Goal: Transaction & Acquisition: Purchase product/service

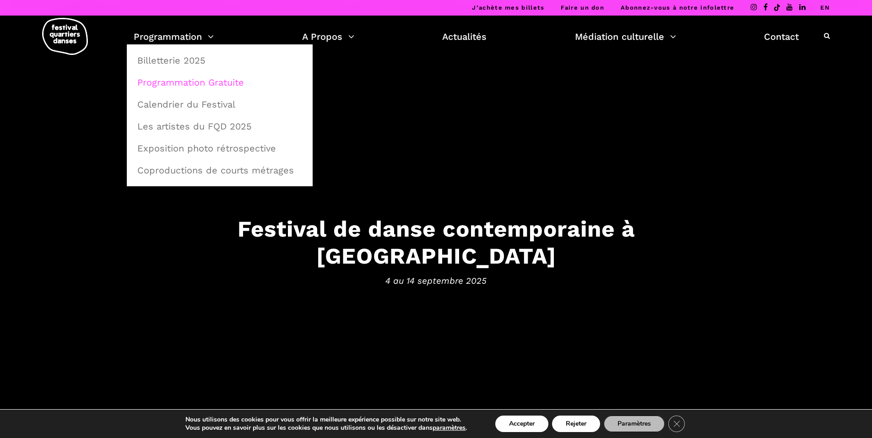
click at [194, 81] on link "Programmation Gratuite" at bounding box center [220, 82] width 176 height 21
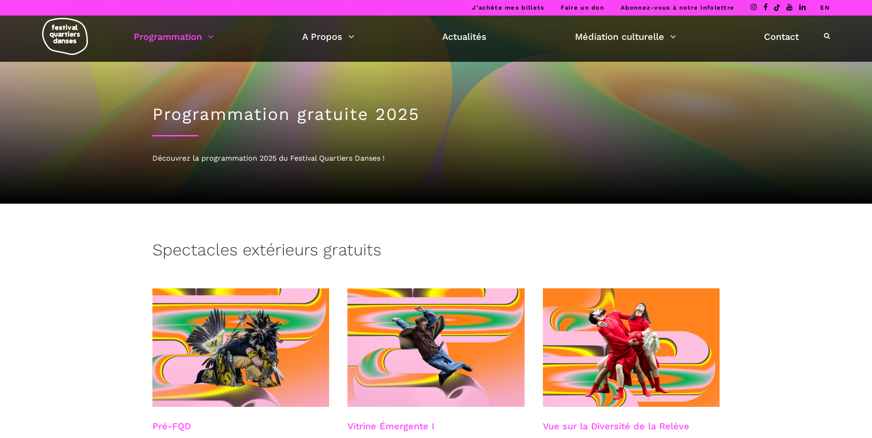
drag, startPoint x: 0, startPoint y: 0, endPoint x: 194, endPoint y: 81, distance: 210.4
drag, startPoint x: 194, startPoint y: 81, endPoint x: 86, endPoint y: 237, distance: 189.5
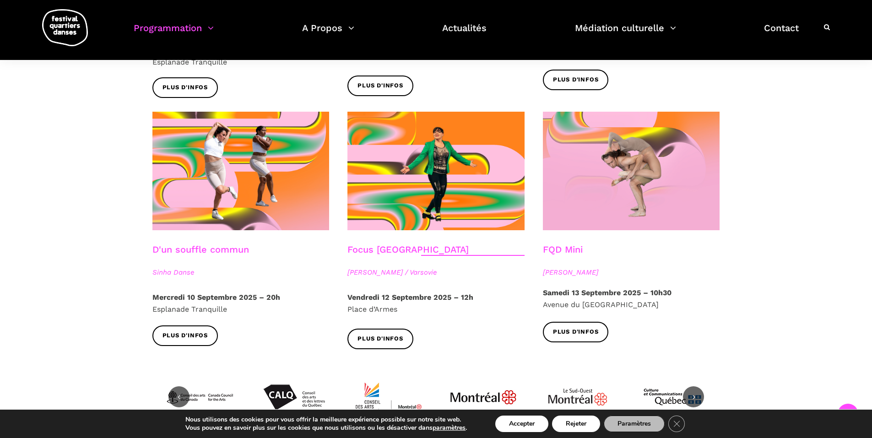
scroll to position [961, 0]
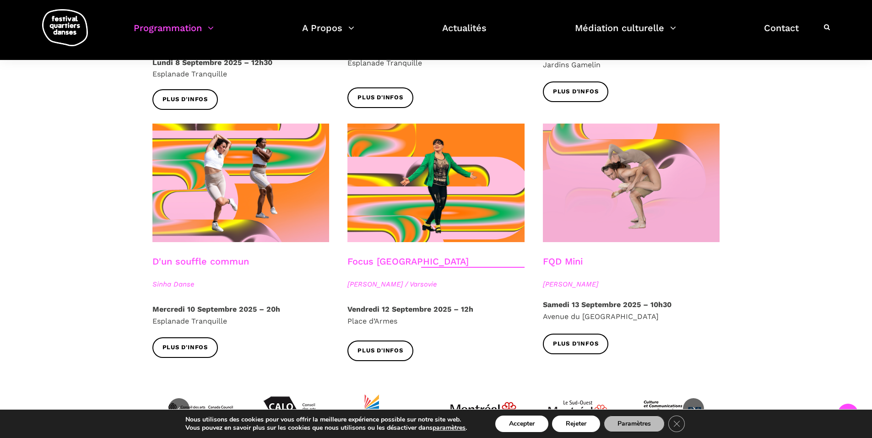
click at [565, 256] on link "FQD Mini" at bounding box center [563, 261] width 40 height 11
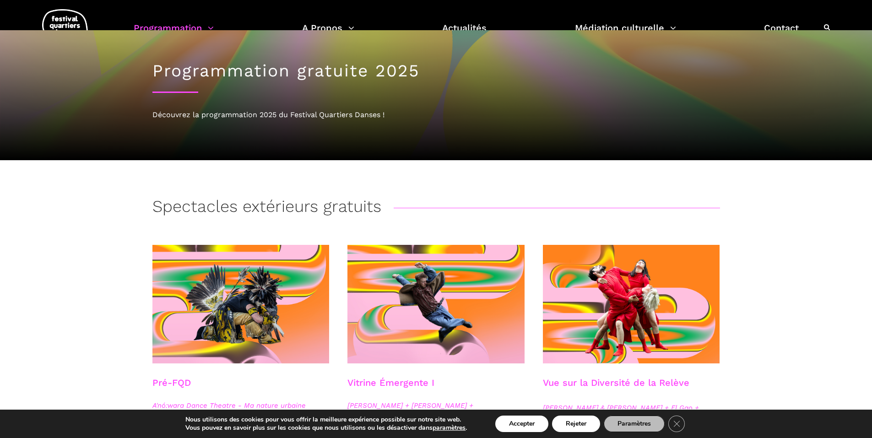
scroll to position [0, 0]
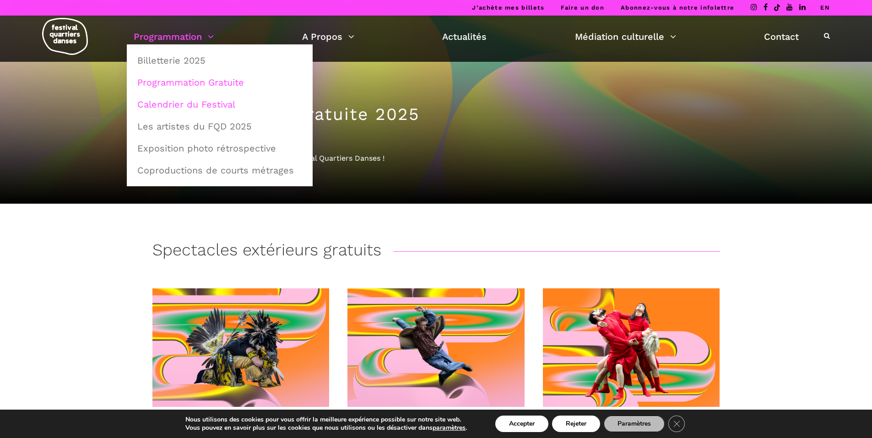
click at [189, 103] on link "Calendrier du Festival" at bounding box center [220, 104] width 176 height 21
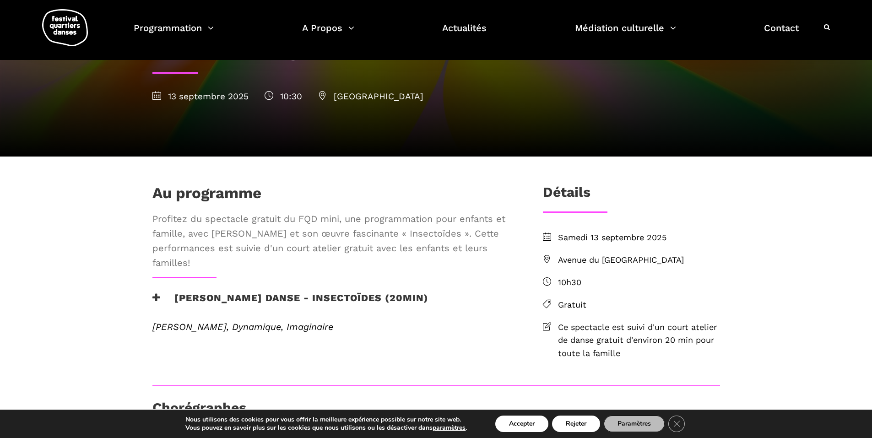
scroll to position [46, 0]
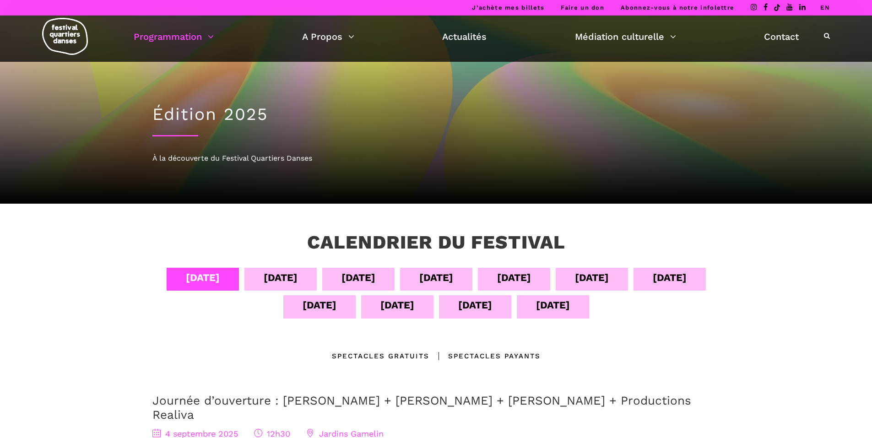
click at [404, 310] on div "[DATE]" at bounding box center [397, 305] width 34 height 16
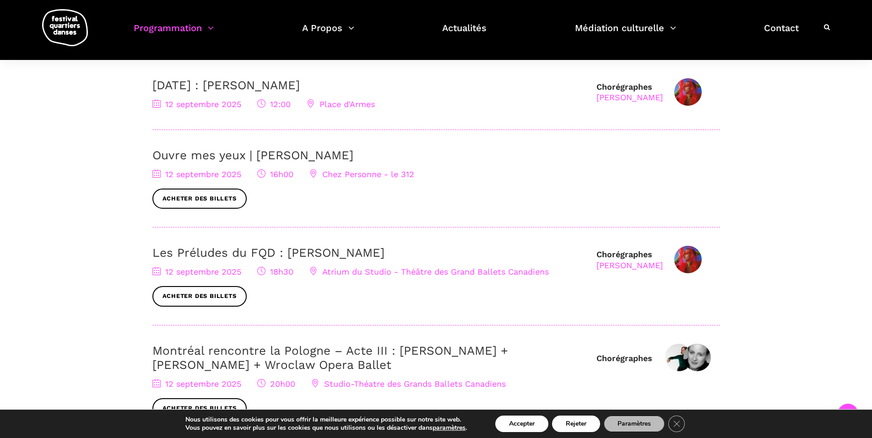
scroll to position [320, 0]
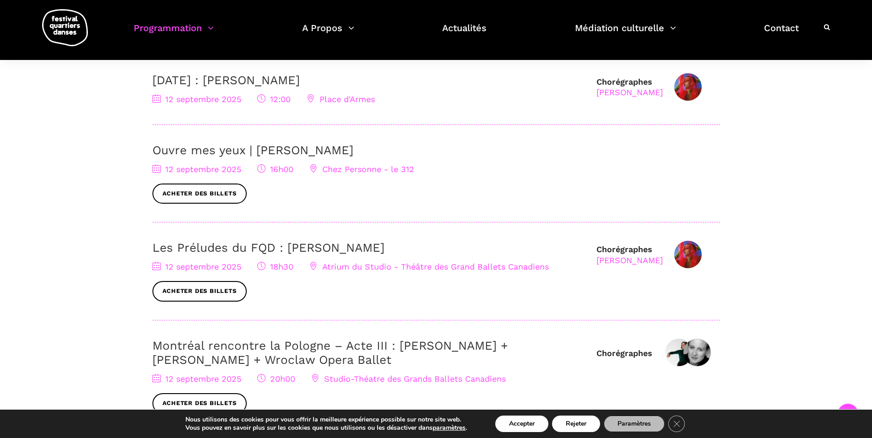
click at [296, 244] on link "Les Préludes du FQD : [PERSON_NAME]" at bounding box center [268, 248] width 232 height 14
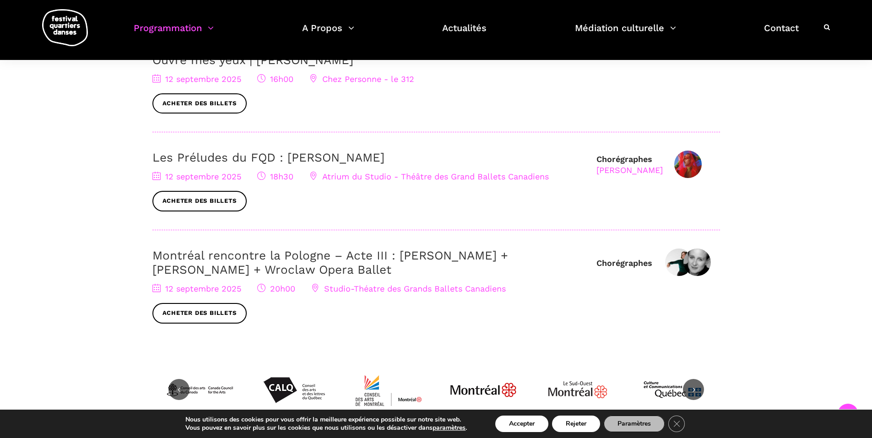
scroll to position [412, 0]
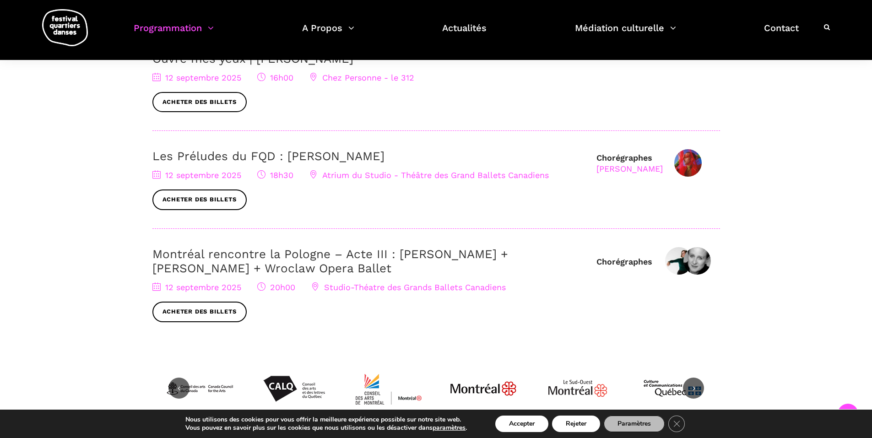
click at [269, 251] on link "Montréal rencontre la Pologne – Acte III : Hélène Simoneau Danse + Jane Mappin …" at bounding box center [330, 261] width 356 height 28
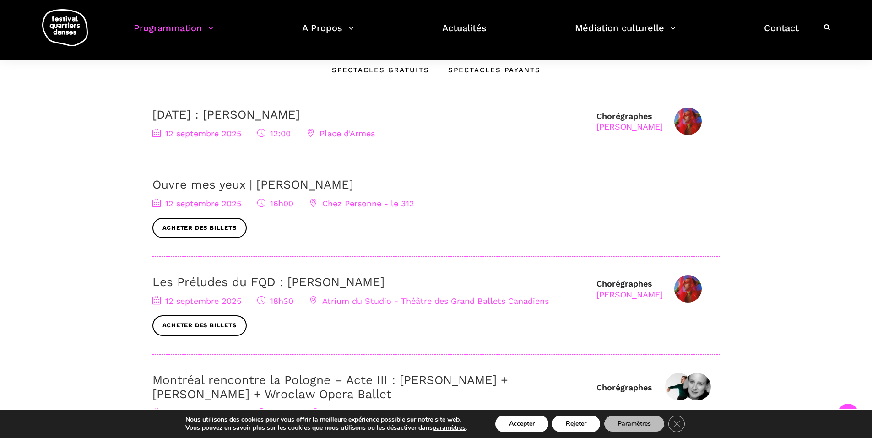
scroll to position [275, 0]
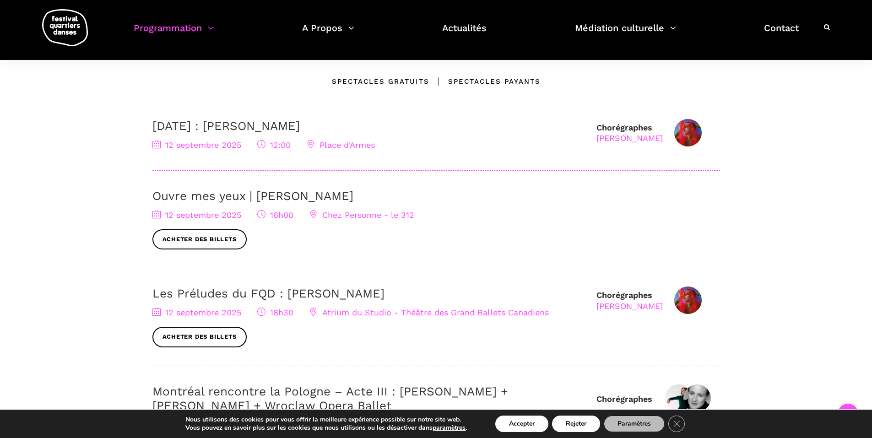
click at [266, 195] on link "Ouvre mes yeux | Charles-Alexis Desgagnés" at bounding box center [252, 196] width 201 height 14
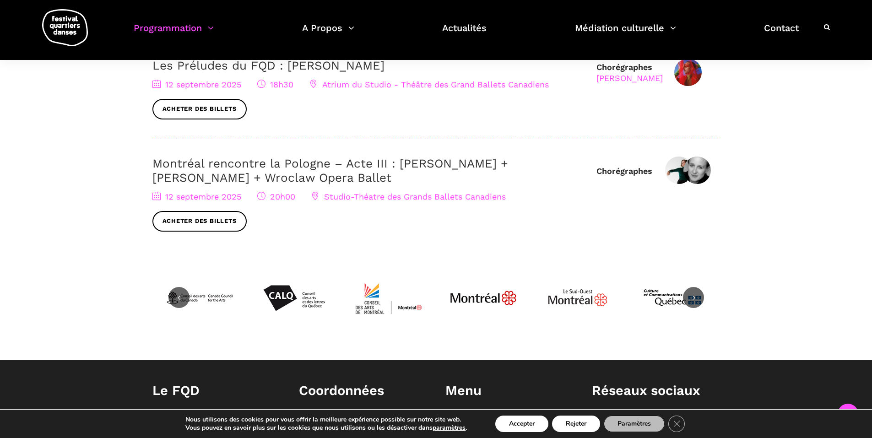
scroll to position [503, 0]
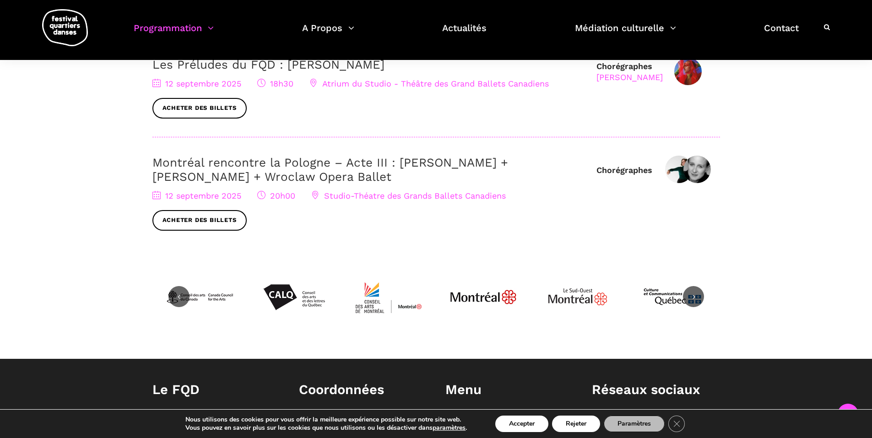
click at [185, 160] on link "Montréal rencontre la Pologne – Acte III : Hélène Simoneau Danse + Jane Mappin …" at bounding box center [330, 170] width 356 height 28
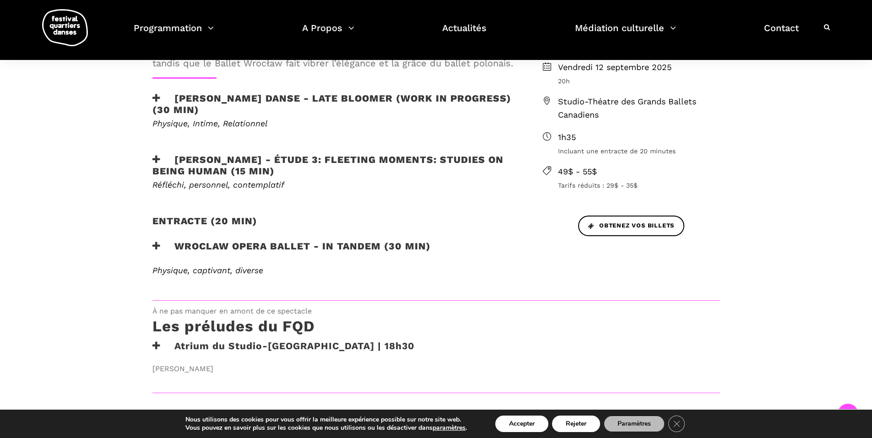
scroll to position [320, 0]
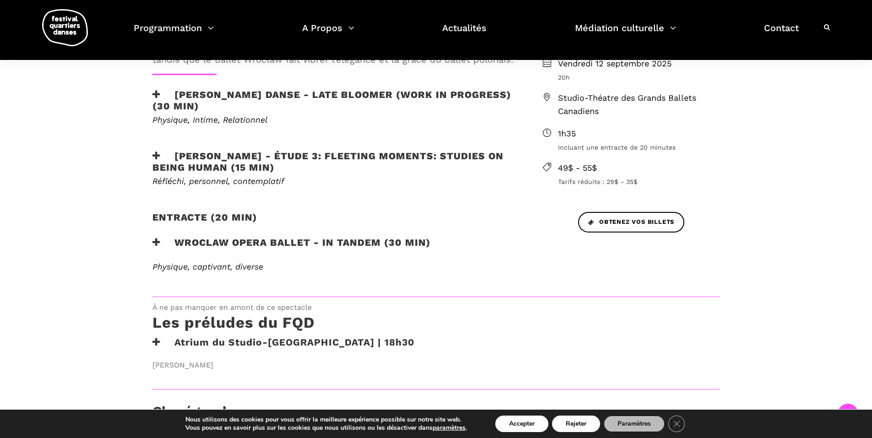
click at [153, 96] on icon at bounding box center [156, 95] width 8 height 10
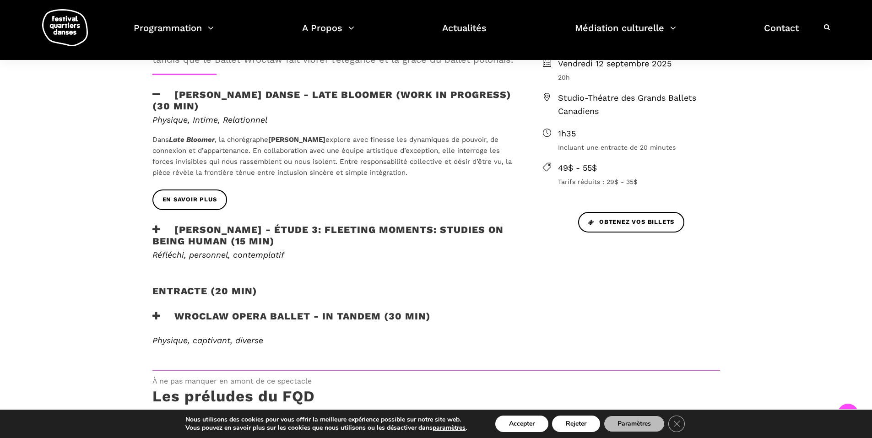
click at [153, 230] on icon at bounding box center [156, 230] width 8 height 10
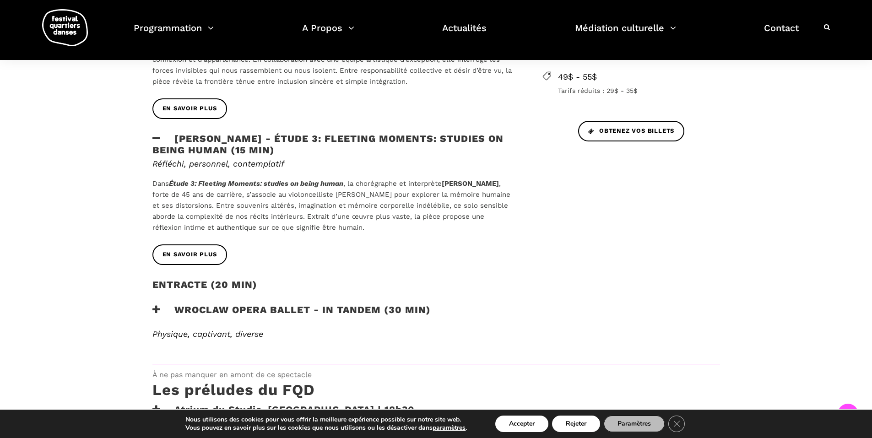
scroll to position [412, 0]
click at [160, 286] on h2 "Entracte (20 min)" at bounding box center [204, 289] width 105 height 23
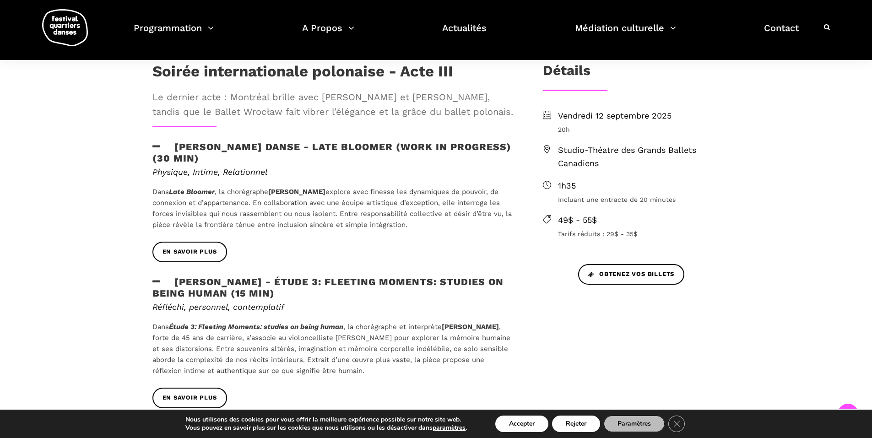
scroll to position [229, 0]
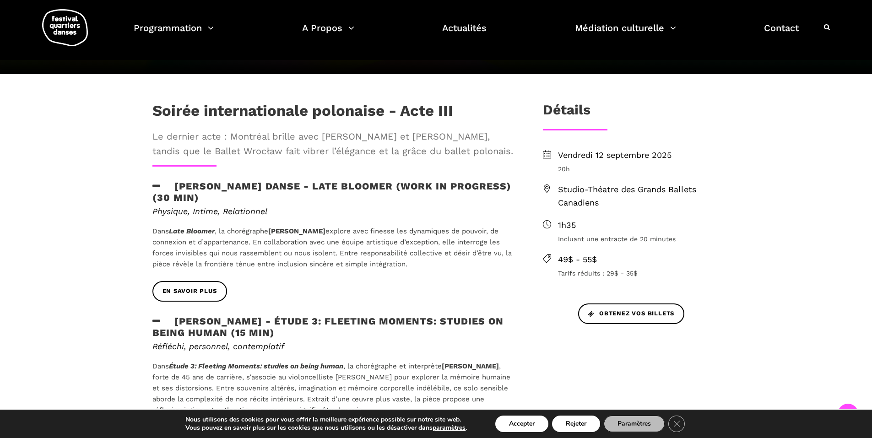
click at [275, 150] on span "Le dernier acte : Montréal brille avec Hélène Simoneau et Jane Mappin, tandis q…" at bounding box center [332, 143] width 361 height 29
click at [268, 112] on h1 "Soirée internationale polonaise - Acte III" at bounding box center [302, 113] width 301 height 23
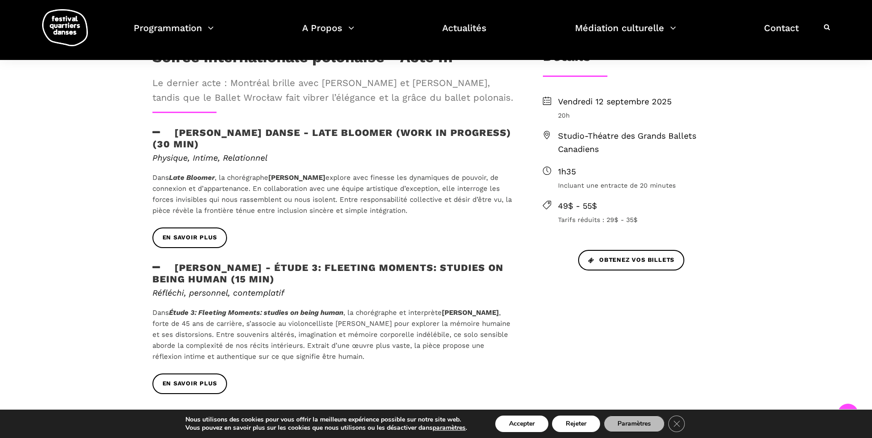
scroll to position [183, 0]
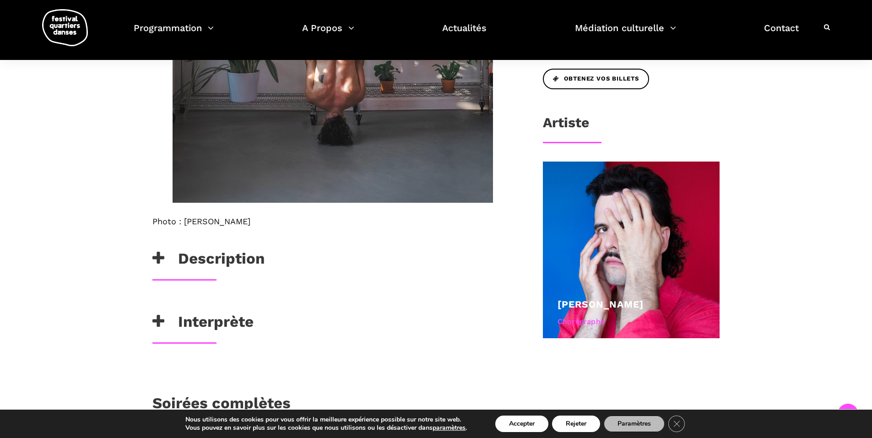
scroll to position [458, 0]
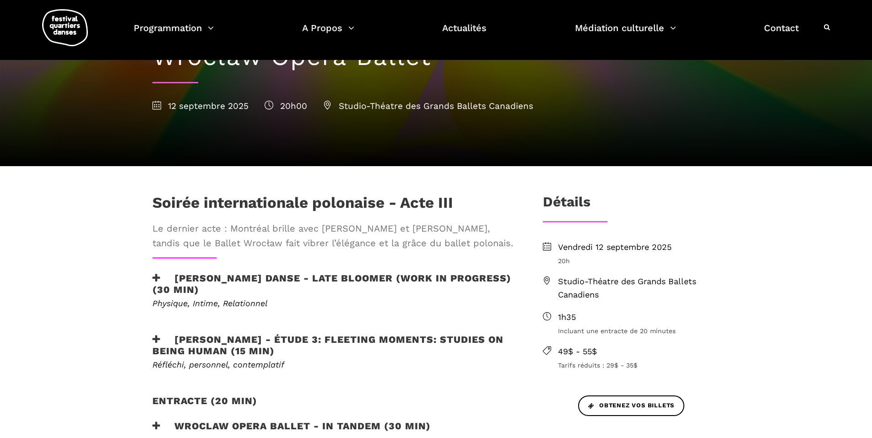
scroll to position [137, 0]
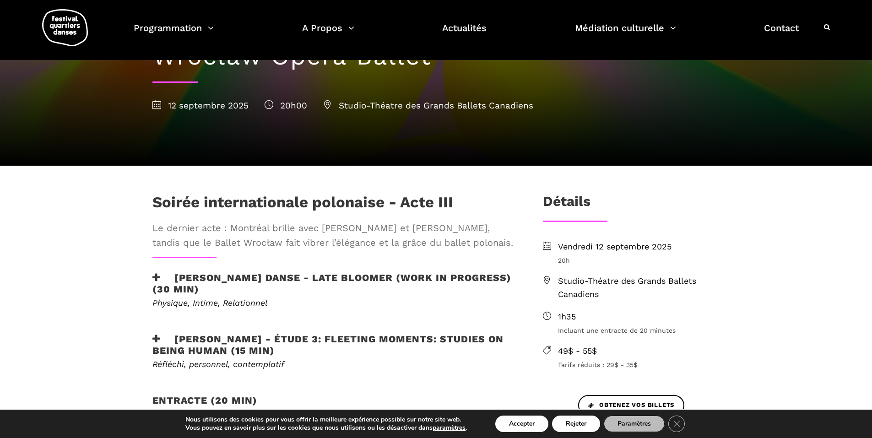
click at [389, 105] on span "Studio-Théatre des Grands Ballets Canadiens" at bounding box center [428, 105] width 210 height 11
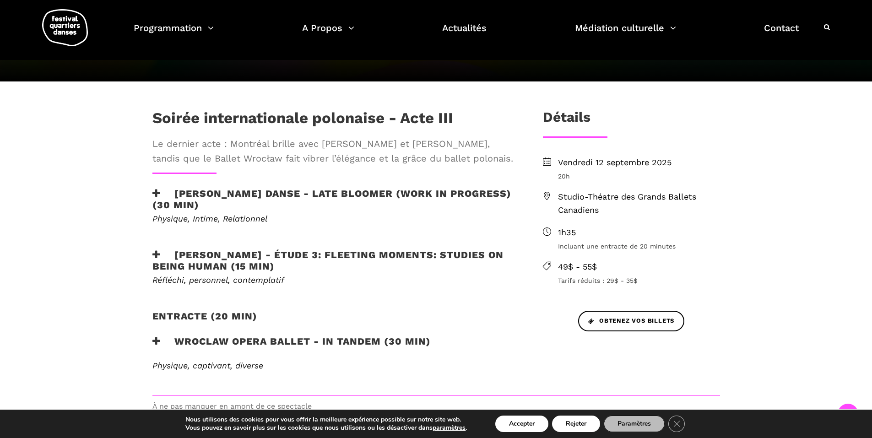
scroll to position [229, 0]
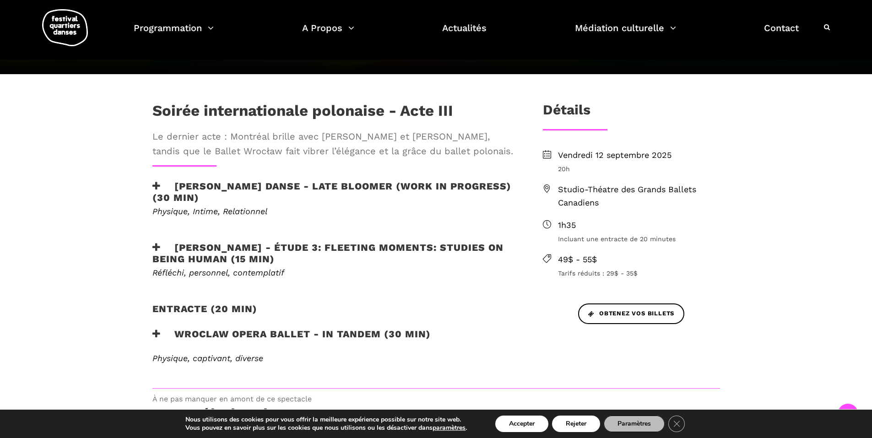
click at [600, 196] on span "Studio-Théatre des Grands Ballets Canadiens" at bounding box center [639, 196] width 162 height 27
click at [581, 188] on span "Studio-Théatre des Grands Ballets Canadiens" at bounding box center [639, 196] width 162 height 27
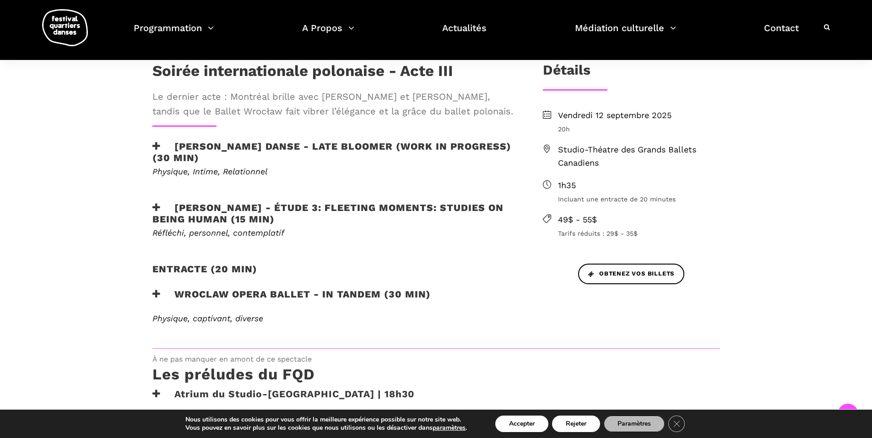
scroll to position [366, 0]
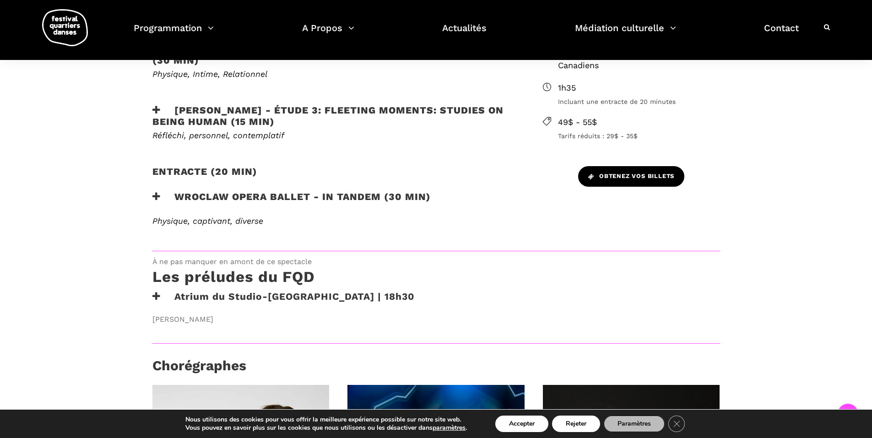
click at [599, 183] on link "Obtenez vos billets" at bounding box center [631, 176] width 106 height 21
click at [628, 176] on span "Obtenez vos billets" at bounding box center [631, 177] width 86 height 10
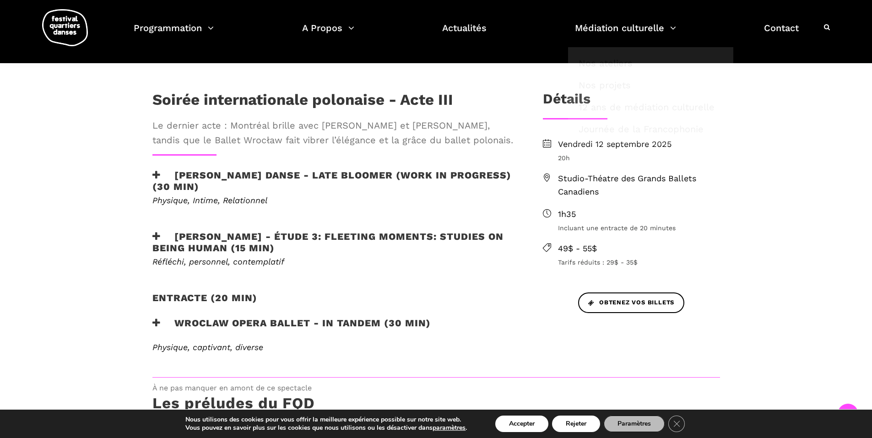
scroll to position [229, 0]
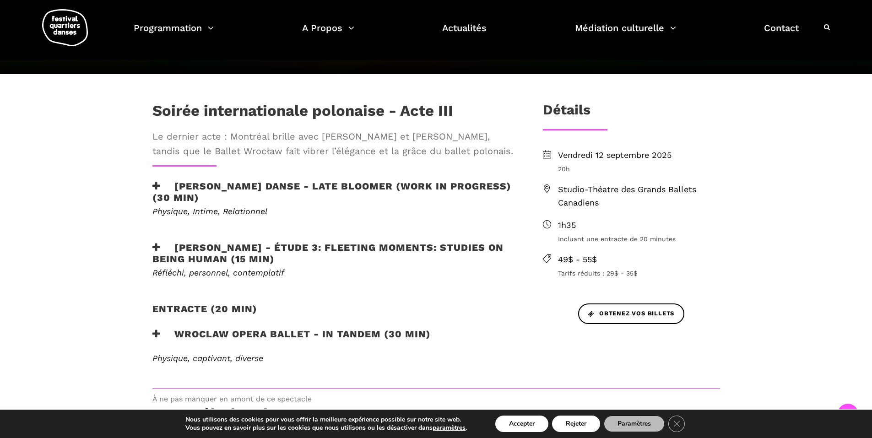
click at [592, 259] on span "49$ - 55$" at bounding box center [639, 259] width 162 height 13
click at [571, 106] on h3 "Détails" at bounding box center [567, 113] width 48 height 23
click at [602, 189] on span "Studio-Théatre des Grands Ballets Canadiens" at bounding box center [639, 196] width 162 height 27
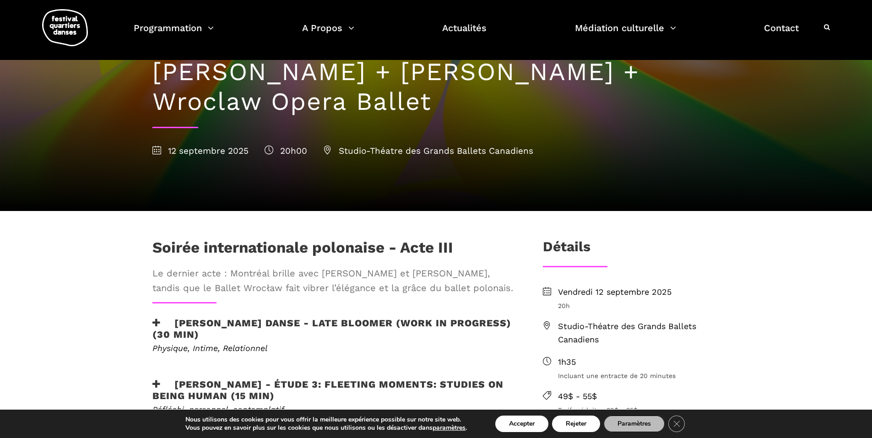
scroll to position [92, 0]
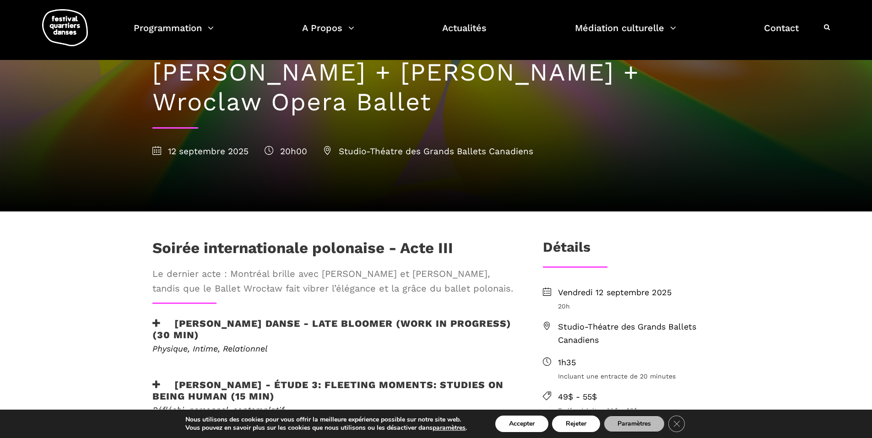
click at [306, 241] on h1 "Soirée internationale polonaise - Acte III" at bounding box center [302, 250] width 301 height 23
click at [307, 249] on h1 "Soirée internationale polonaise - Acte III" at bounding box center [302, 250] width 301 height 23
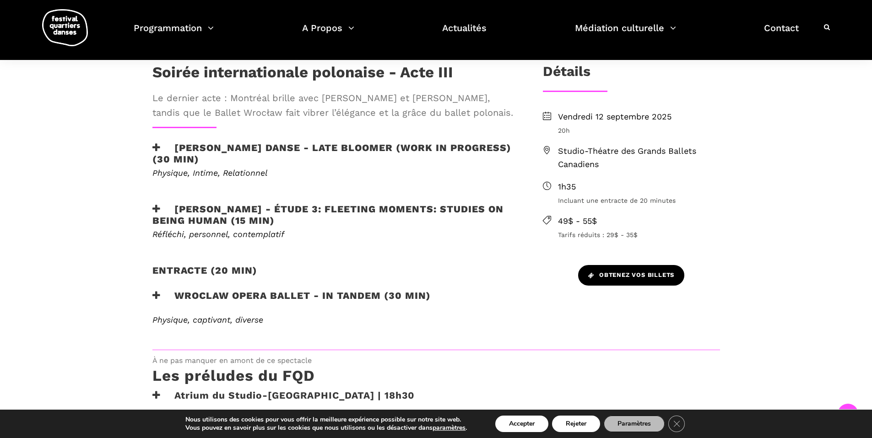
scroll to position [275, 0]
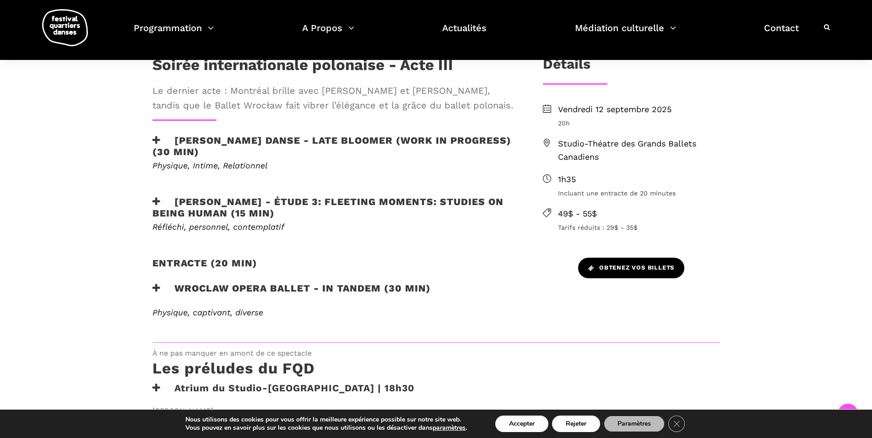
click at [620, 266] on span "Obtenez vos billets" at bounding box center [631, 268] width 86 height 10
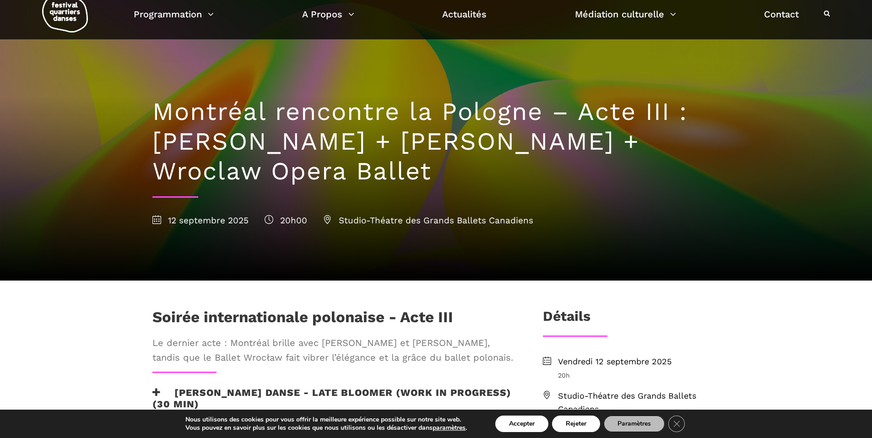
scroll to position [0, 0]
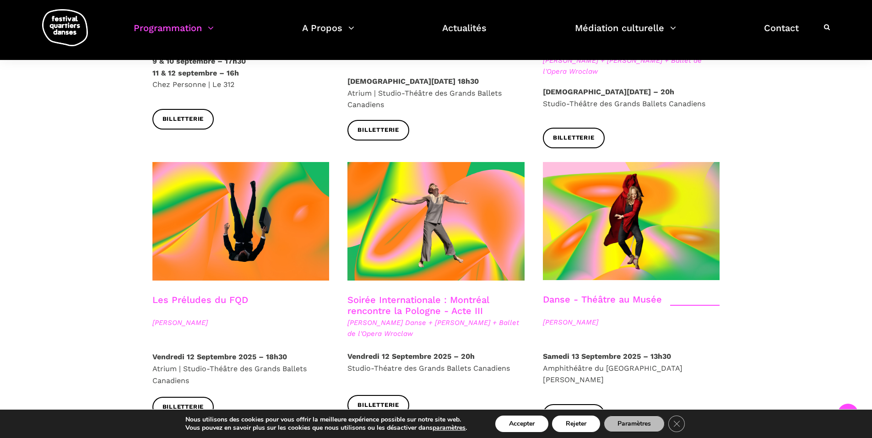
scroll to position [961, 0]
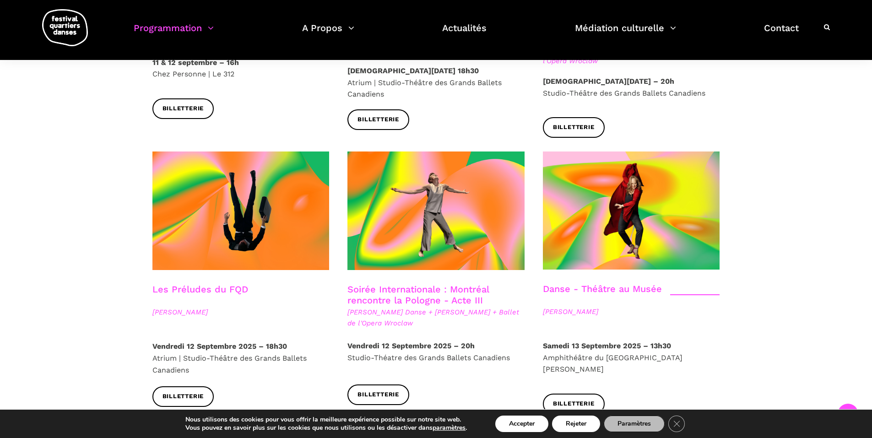
click at [439, 284] on link "Soirée Internationale : Montréal rencontre la Pologne - Acte III" at bounding box center [417, 295] width 141 height 22
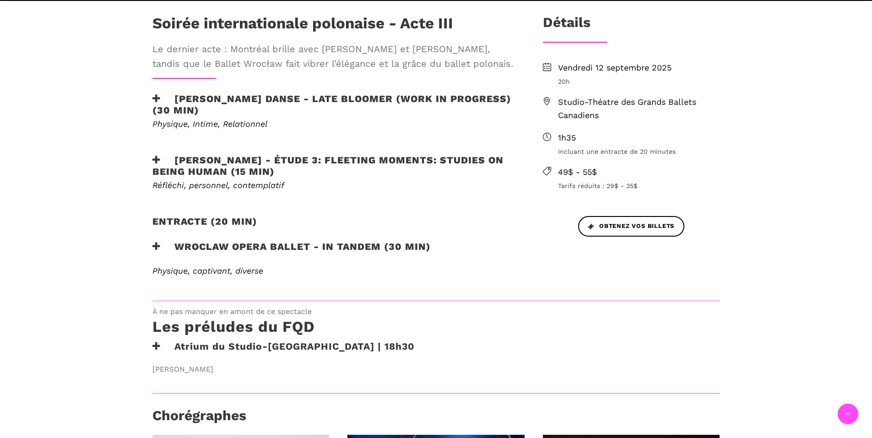
scroll to position [320, 0]
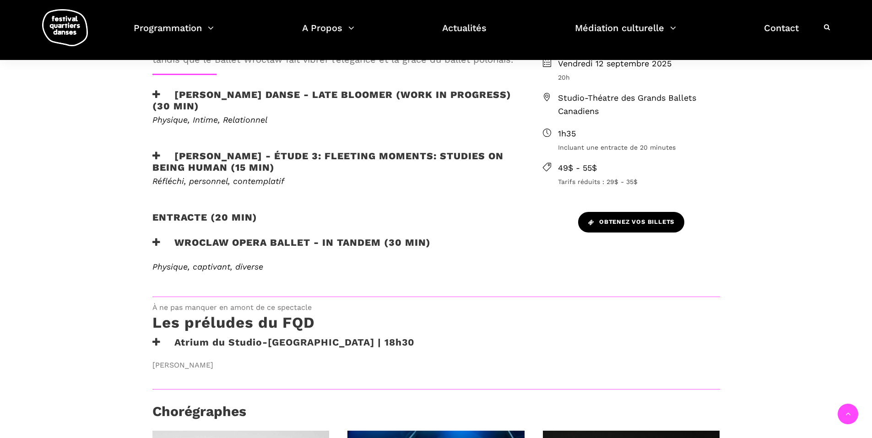
click at [630, 220] on span "Obtenez vos billets" at bounding box center [631, 222] width 86 height 10
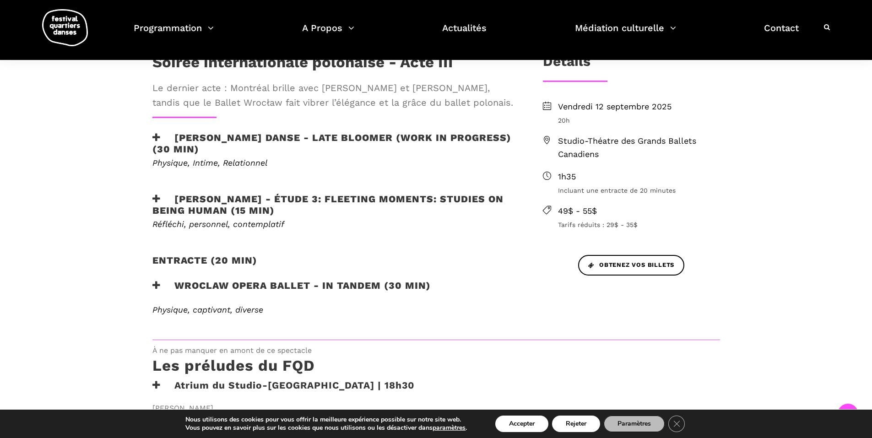
scroll to position [229, 0]
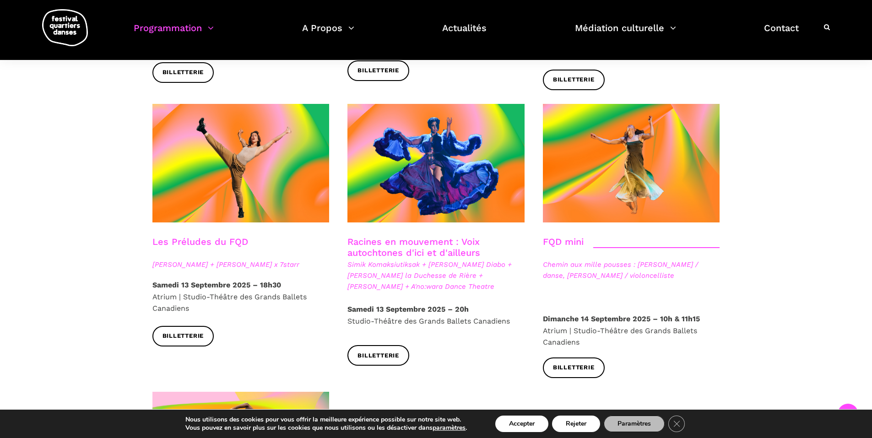
scroll to position [1007, 0]
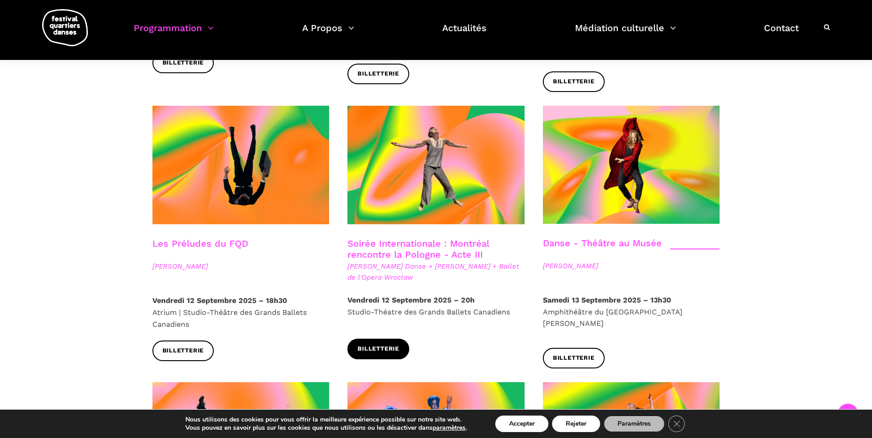
click at [383, 344] on span "Billetterie" at bounding box center [378, 349] width 42 height 10
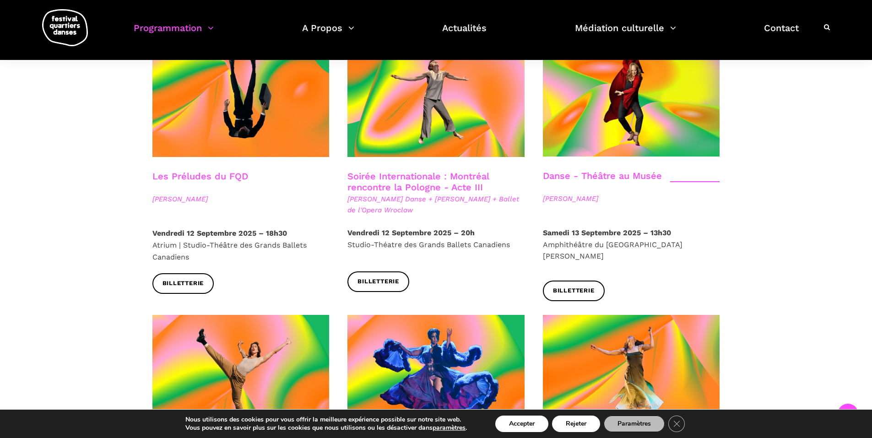
scroll to position [1052, 0]
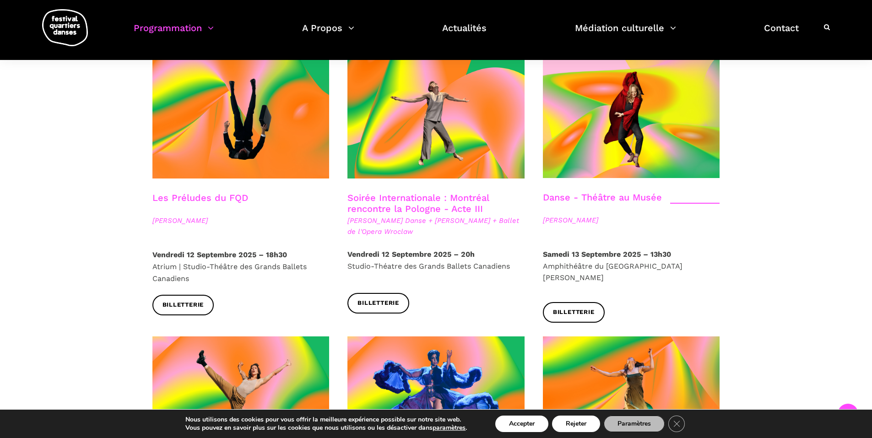
drag, startPoint x: 448, startPoint y: 124, endPoint x: 22, endPoint y: 186, distance: 430.0
click at [1, 192] on div "Spectacles en salles Soirée d'ouverture du FQD Grands Ballets Canadiens + [PERS…" at bounding box center [436, 54] width 872 height 1732
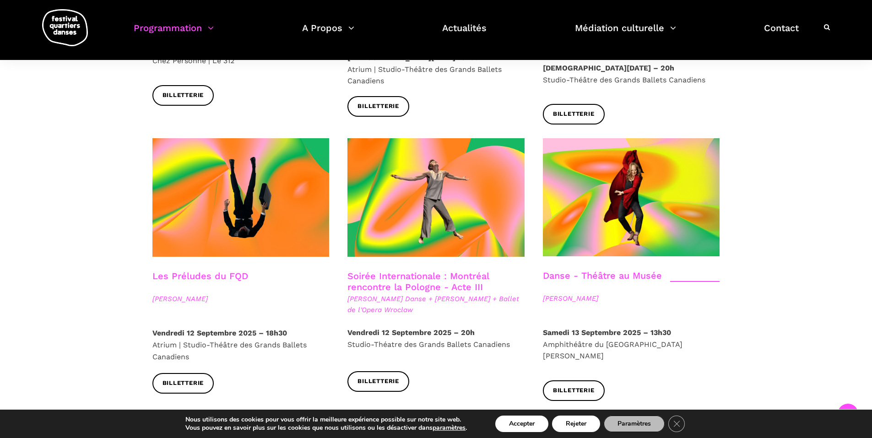
scroll to position [961, 0]
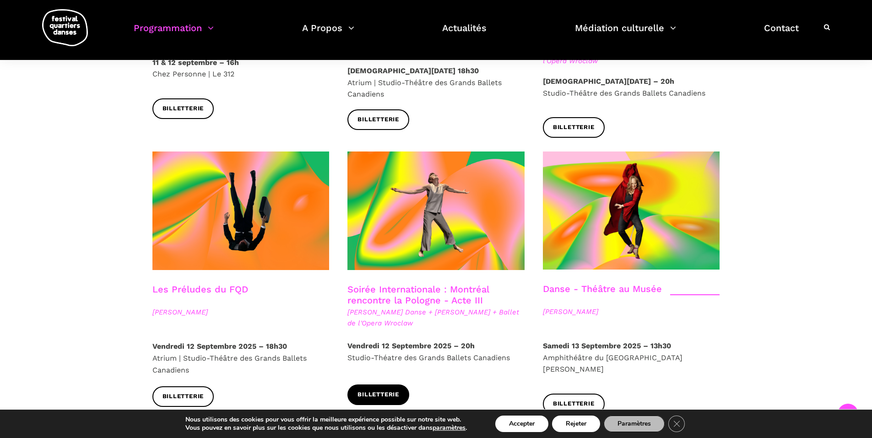
click at [390, 390] on span "Billetterie" at bounding box center [378, 395] width 42 height 10
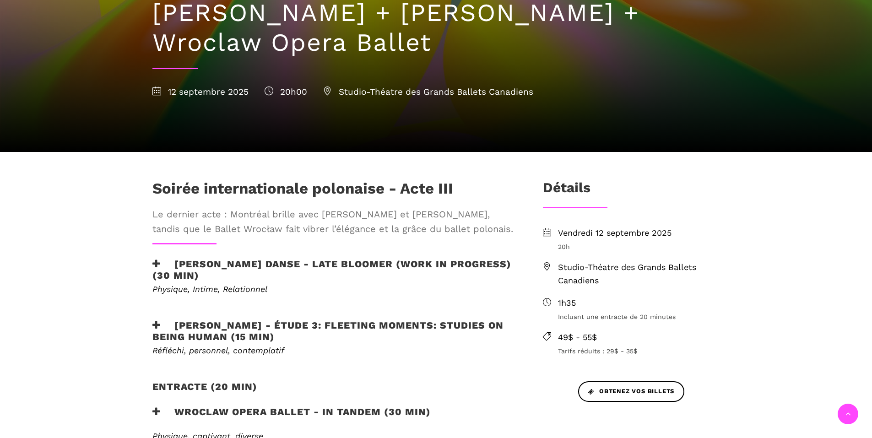
scroll to position [183, 0]
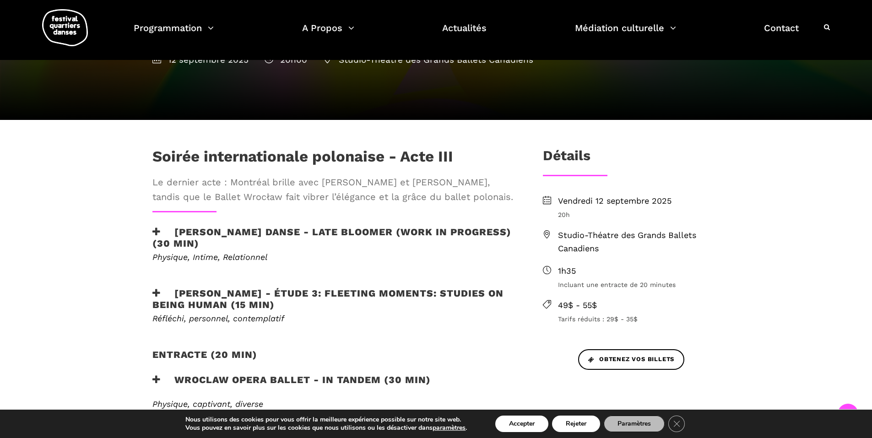
click at [637, 280] on span "Incluant une entracte de 20 minutes" at bounding box center [639, 285] width 162 height 10
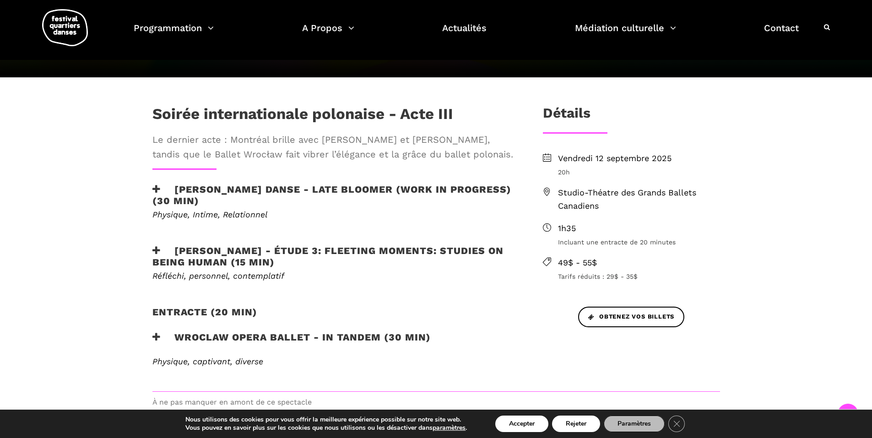
scroll to position [275, 0]
